Goal: Register for event/course

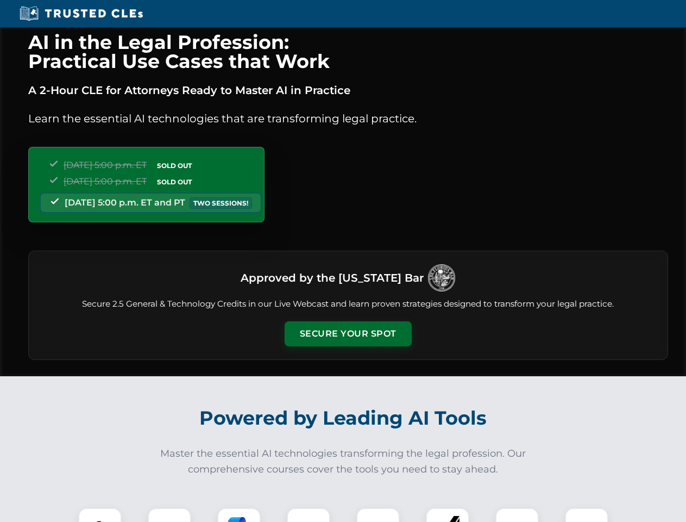
click at [348, 334] on button "Secure Your Spot" at bounding box center [348, 333] width 127 height 25
click at [100, 514] on img at bounding box center [100, 529] width 32 height 32
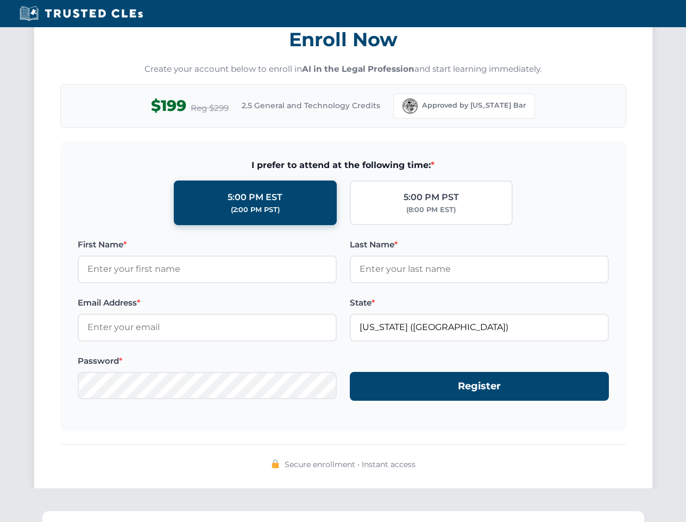
scroll to position [1066, 0]
